Goal: Find specific page/section: Find specific page/section

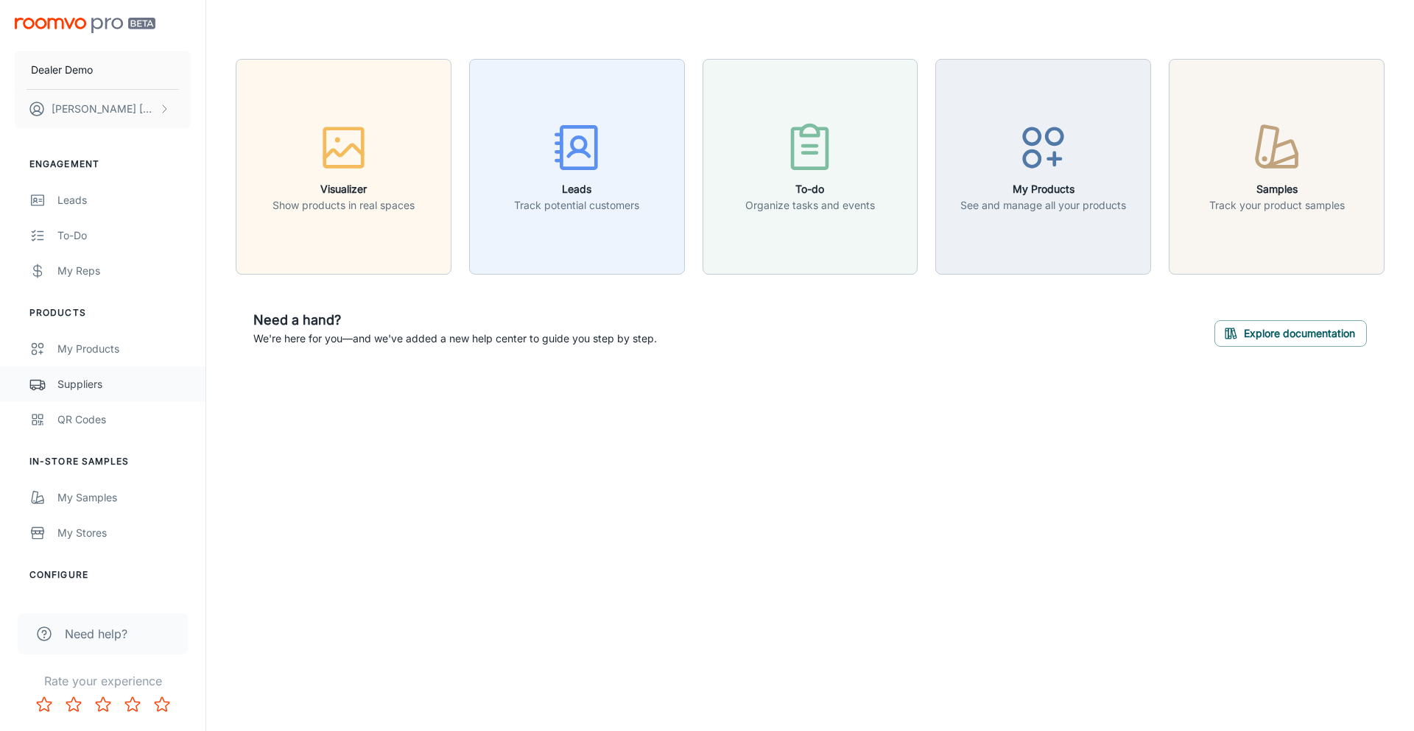
click at [95, 376] on div "Suppliers" at bounding box center [123, 384] width 133 height 16
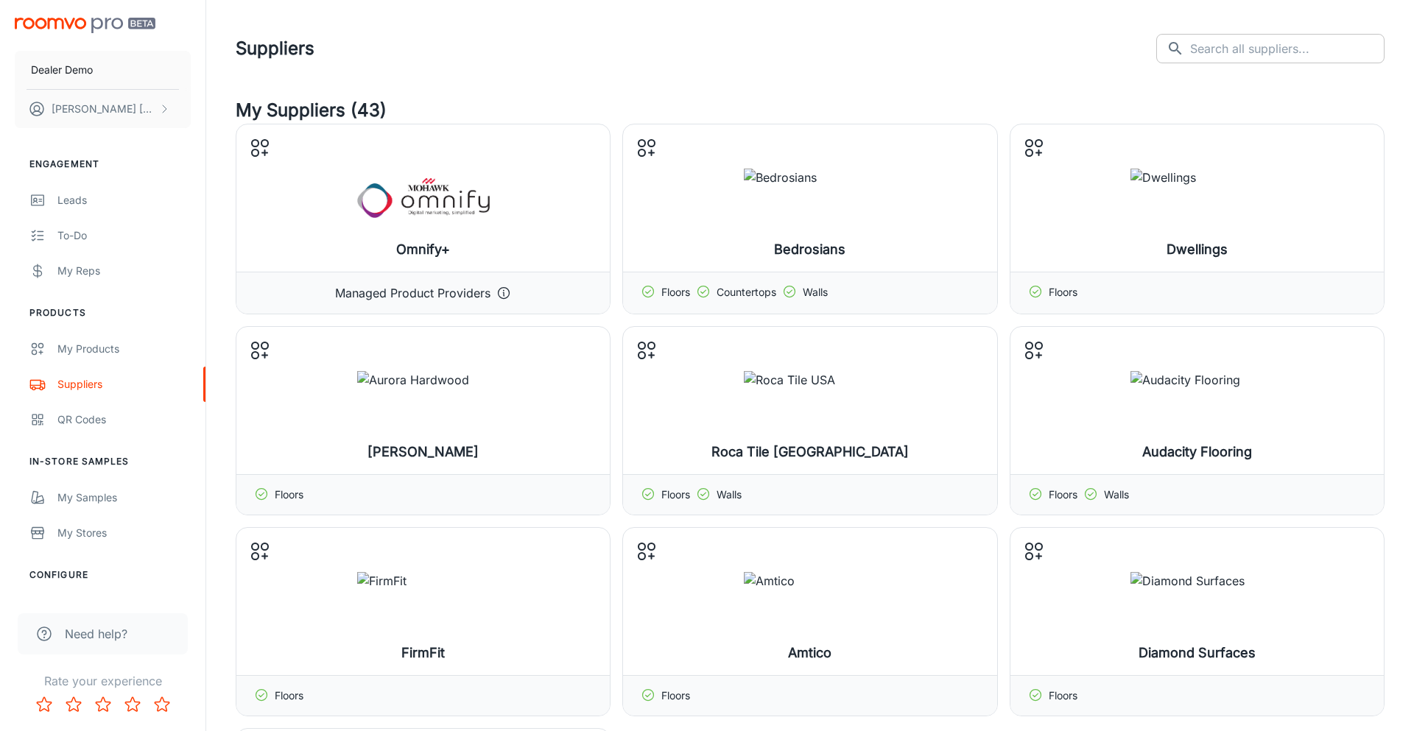
click at [1246, 47] on input "text" at bounding box center [1287, 48] width 194 height 29
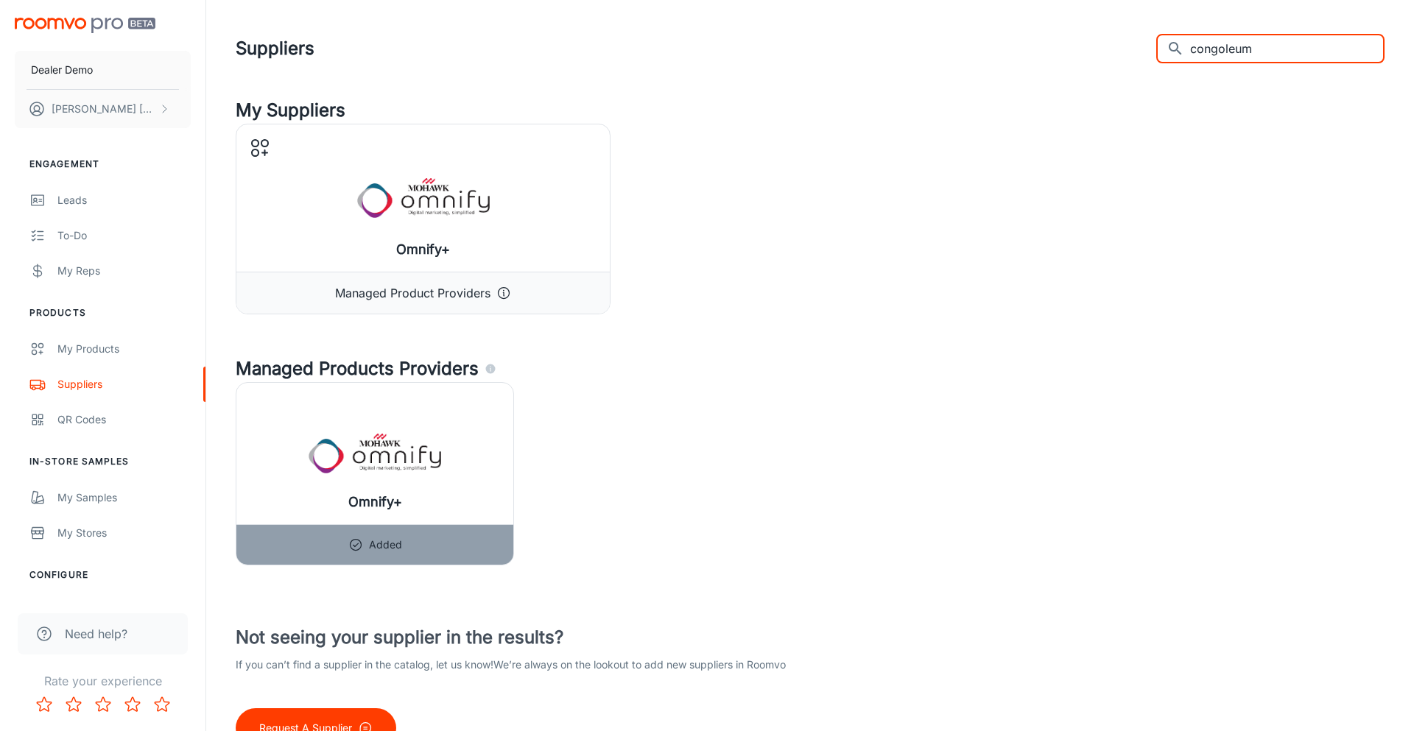
click at [1232, 41] on input "congoleum" at bounding box center [1287, 48] width 194 height 29
type input "karndean"
